Goal: Task Accomplishment & Management: Complete application form

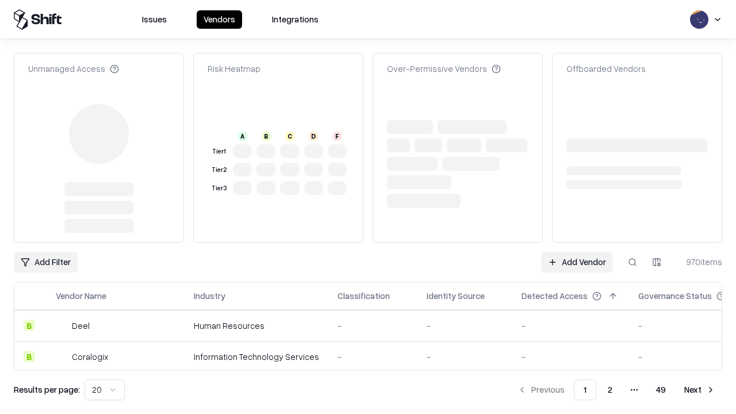
click at [577, 262] on link "Add Vendor" at bounding box center [577, 262] width 72 height 21
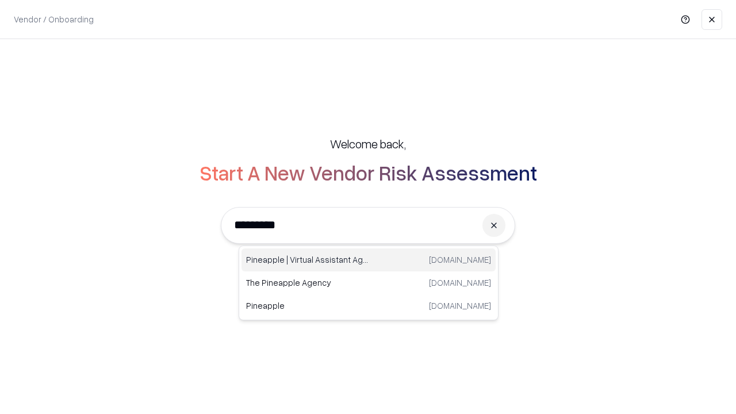
click at [369, 260] on div "Pineapple | Virtual Assistant Agency [DOMAIN_NAME]" at bounding box center [369, 259] width 254 height 23
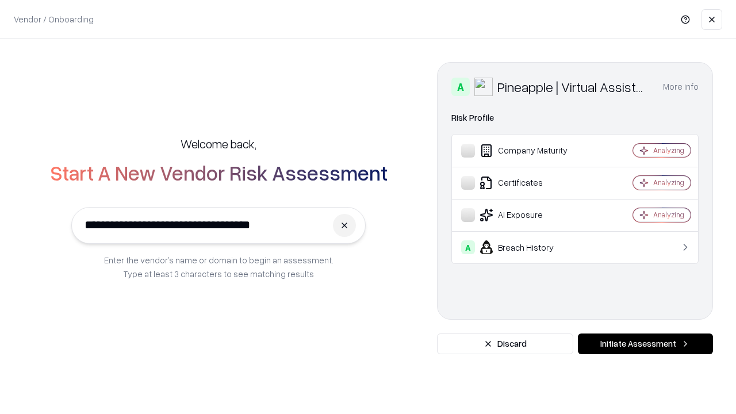
type input "**********"
click at [645, 344] on button "Initiate Assessment" at bounding box center [645, 344] width 135 height 21
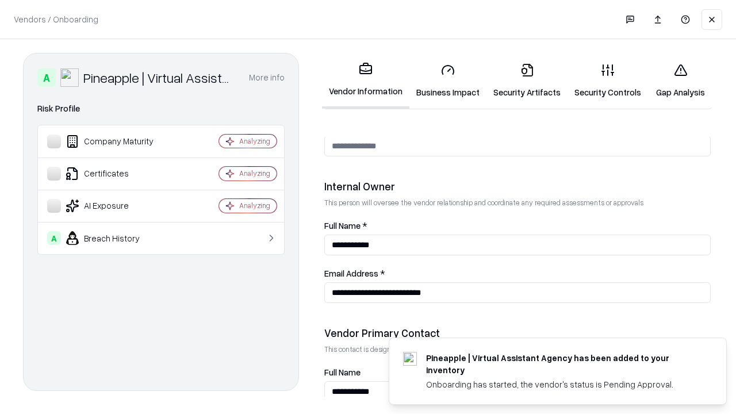
scroll to position [596, 0]
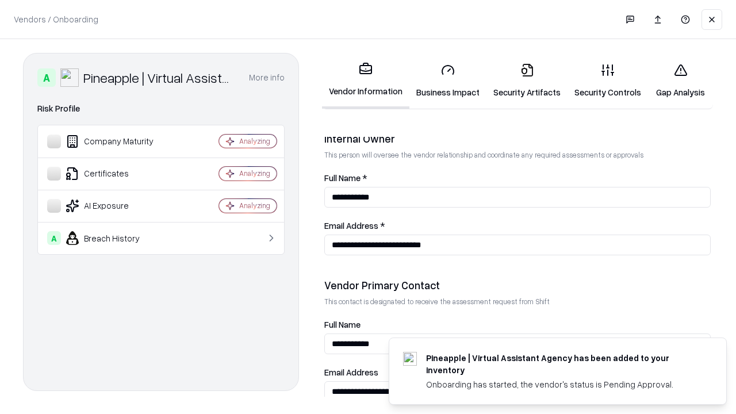
click at [448, 81] on link "Business Impact" at bounding box center [447, 80] width 77 height 53
click at [527, 81] on link "Security Artifacts" at bounding box center [527, 80] width 81 height 53
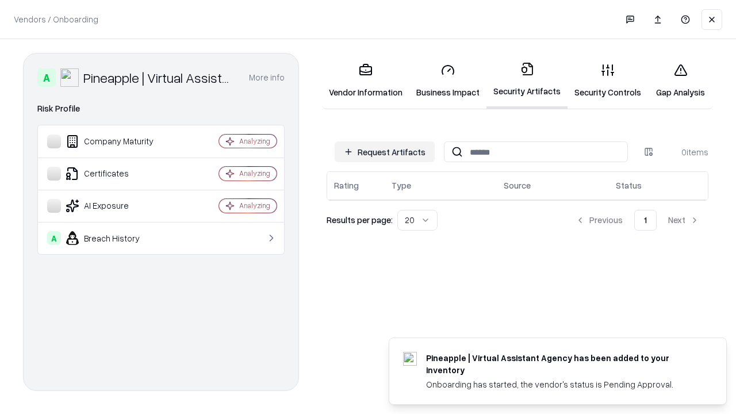
click at [385, 152] on button "Request Artifacts" at bounding box center [385, 151] width 100 height 21
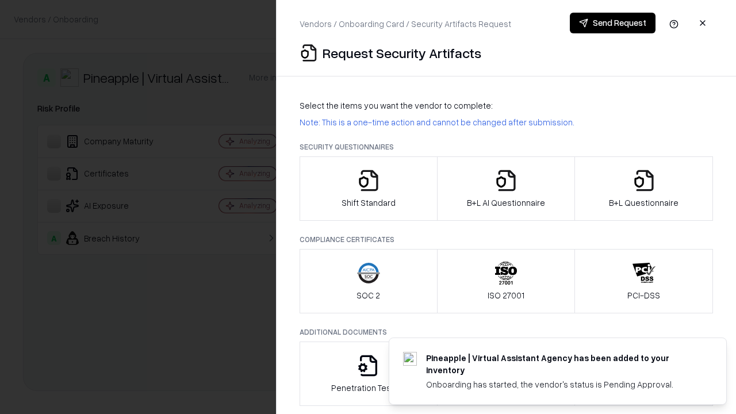
click at [368, 189] on icon "button" at bounding box center [368, 180] width 23 height 23
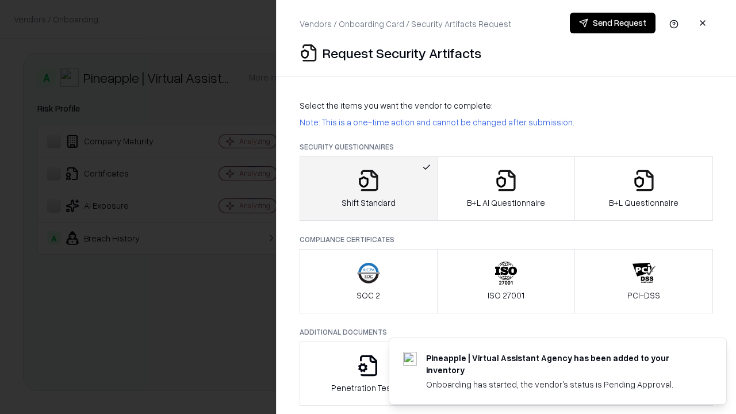
click at [613, 23] on button "Send Request" at bounding box center [613, 23] width 86 height 21
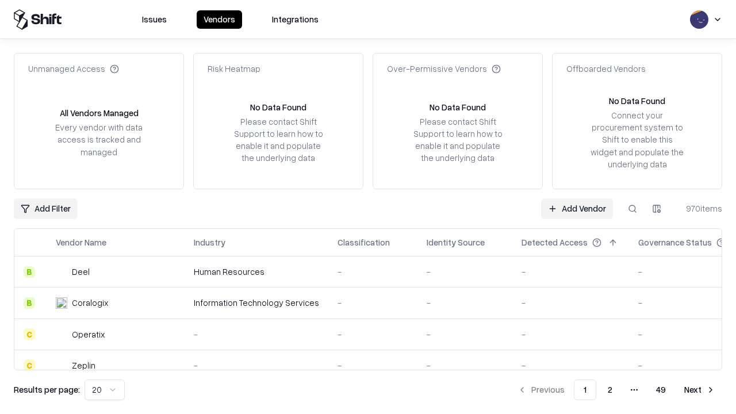
click at [633, 208] on button at bounding box center [632, 208] width 21 height 21
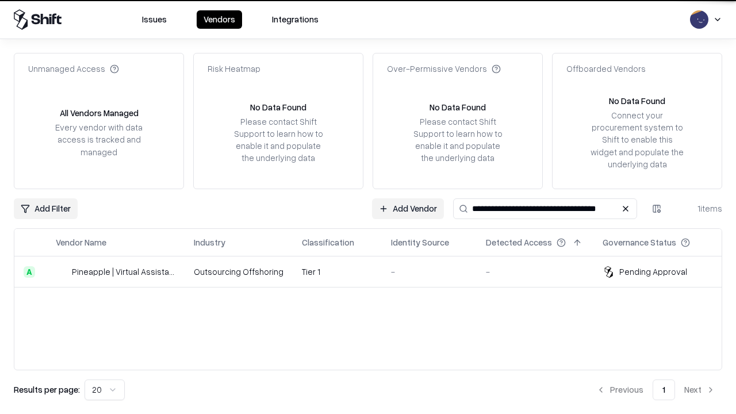
type input "**********"
click at [375, 271] on td "Tier 1" at bounding box center [337, 272] width 89 height 31
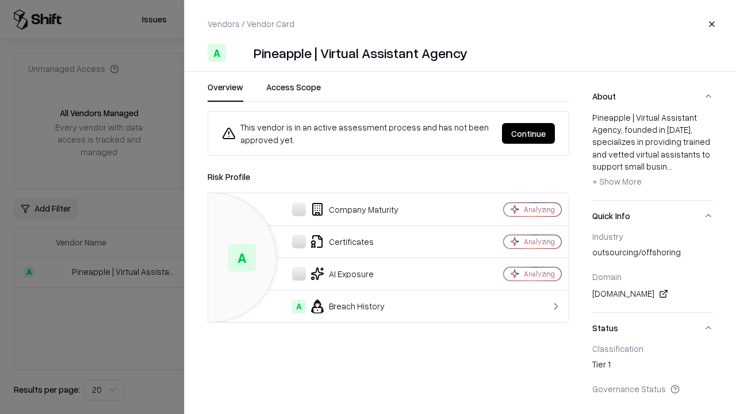
click at [529, 133] on button "Continue" at bounding box center [528, 133] width 53 height 21
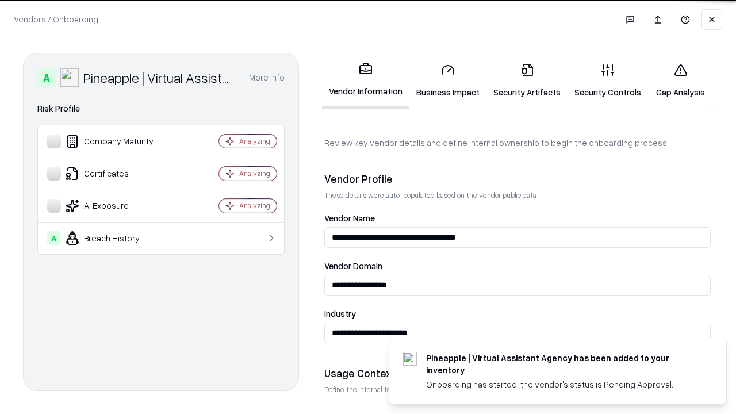
click at [527, 81] on link "Security Artifacts" at bounding box center [527, 80] width 81 height 53
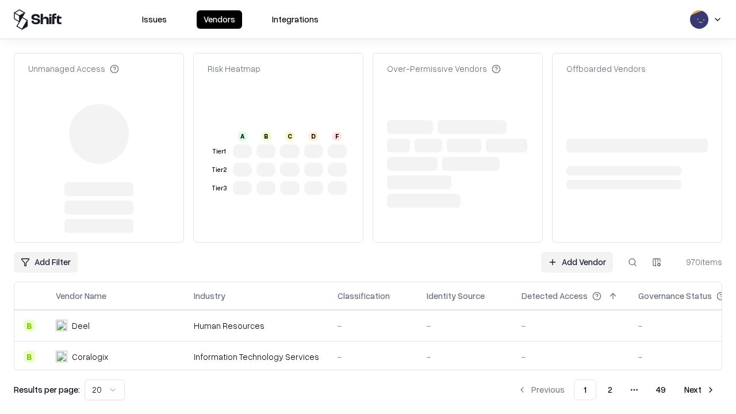
click at [577, 252] on link "Add Vendor" at bounding box center [577, 262] width 72 height 21
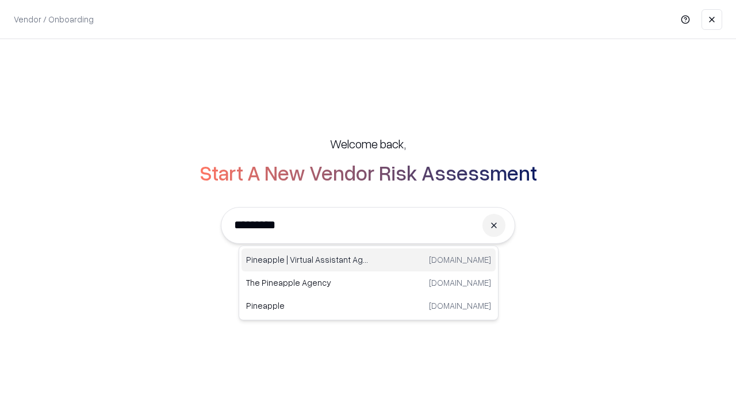
click at [369, 260] on div "Pineapple | Virtual Assistant Agency [DOMAIN_NAME]" at bounding box center [369, 259] width 254 height 23
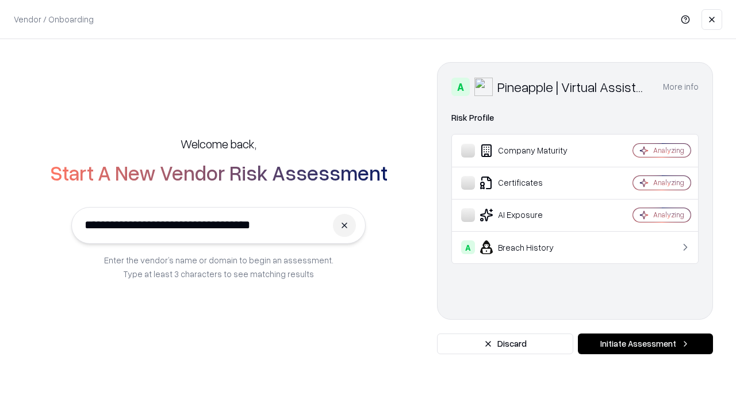
type input "**********"
click at [645, 344] on button "Initiate Assessment" at bounding box center [645, 344] width 135 height 21
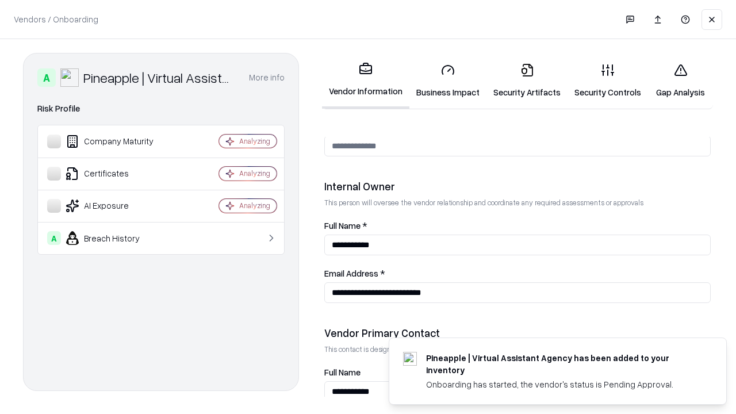
scroll to position [596, 0]
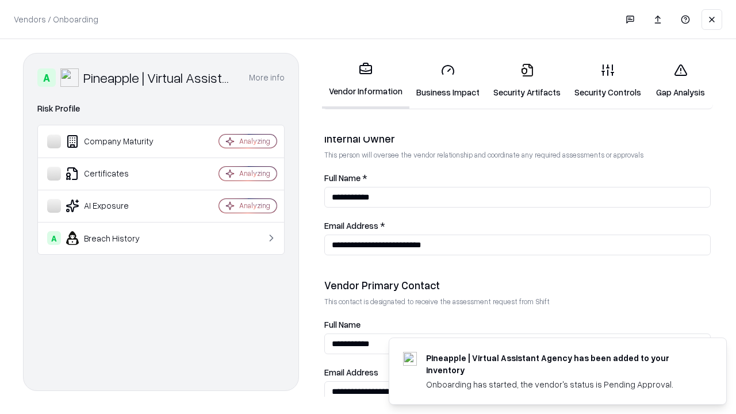
click at [680, 81] on link "Gap Analysis" at bounding box center [680, 80] width 65 height 53
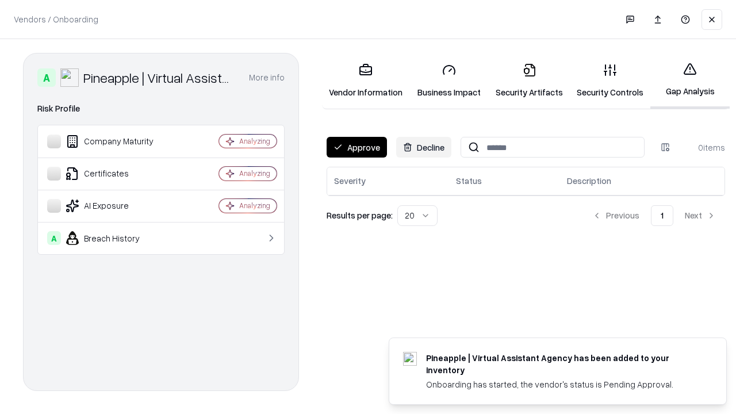
click at [357, 147] on button "Approve" at bounding box center [357, 147] width 60 height 21
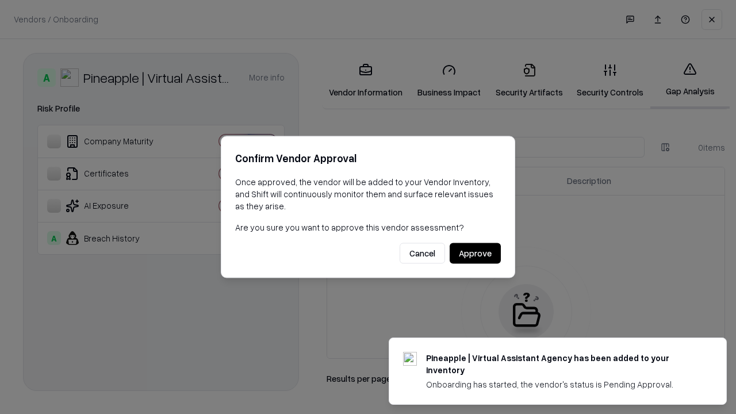
click at [475, 253] on button "Approve" at bounding box center [475, 253] width 51 height 21
